Goal: Find specific page/section: Find specific page/section

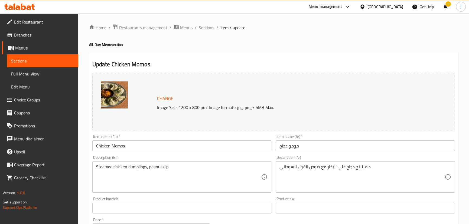
click at [150, 22] on div "Home / Restaurants management / Menus / Sections / item / update All-Day Menu s…" at bounding box center [273, 225] width 390 height 425
click at [151, 27] on span "Restaurants management" at bounding box center [143, 27] width 48 height 6
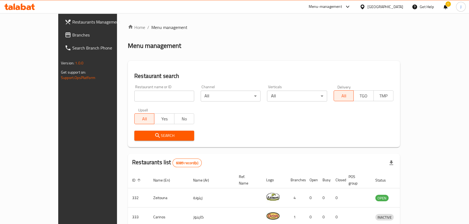
click at [134, 99] on input "search" at bounding box center [164, 96] width 60 height 11
type input "camel club"
click button "Search" at bounding box center [164, 136] width 60 height 10
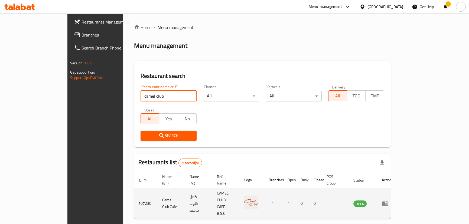
click at [134, 196] on td "707230" at bounding box center [146, 203] width 24 height 31
copy td "707230"
